Goal: Information Seeking & Learning: Learn about a topic

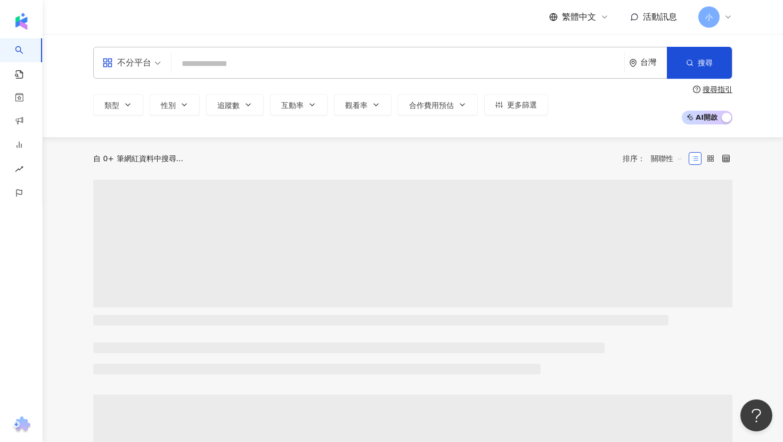
click at [196, 66] on input "search" at bounding box center [398, 64] width 444 height 20
click at [147, 50] on input "search" at bounding box center [131, 55] width 59 height 17
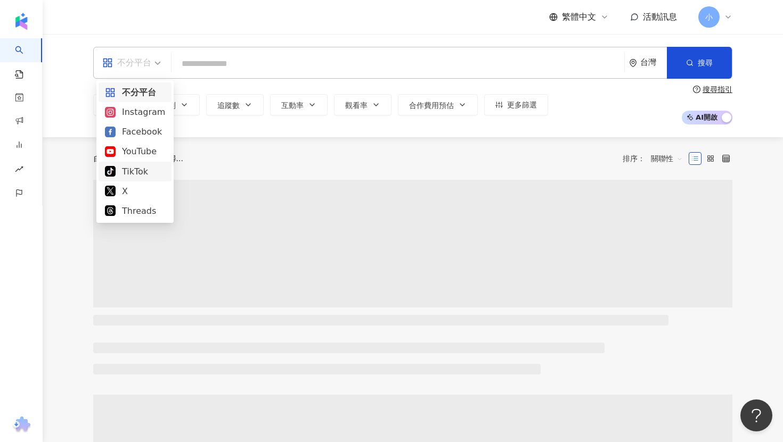
click at [145, 174] on div "TikTok" at bounding box center [135, 171] width 60 height 13
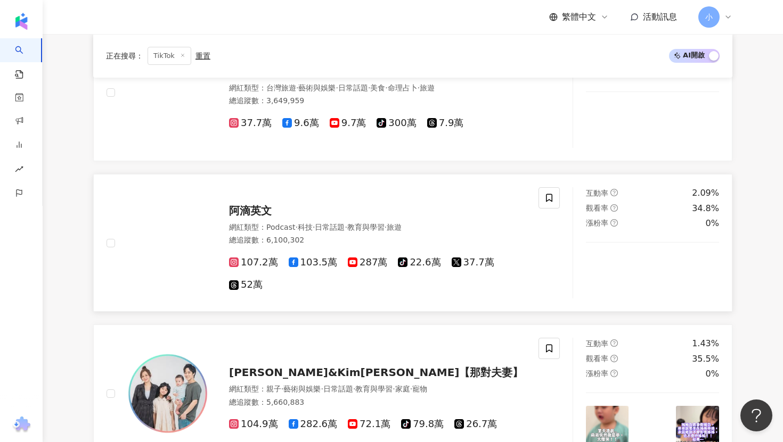
scroll to position [1329, 0]
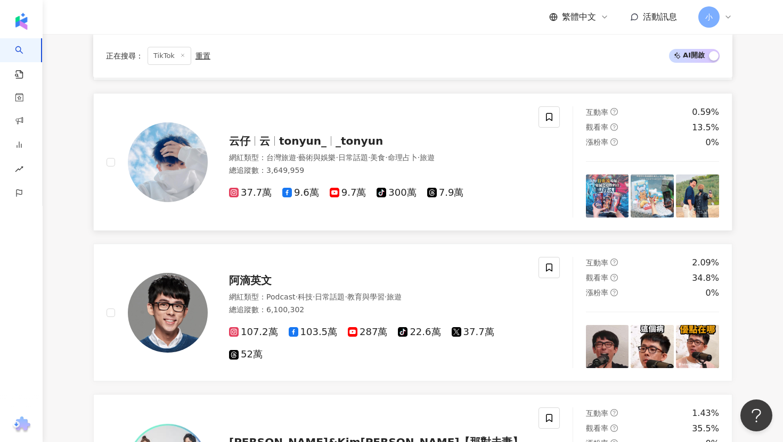
click at [380, 129] on div "云仔 云 tonyun_ _tonyun 網紅類型 ： 台灣旅遊 · 藝術與娛樂 · 日常話題 · 美食 · 命理占卜 · 旅遊 總追蹤數 ： 3,649,9…" at bounding box center [367, 162] width 318 height 75
